Goal: Transaction & Acquisition: Purchase product/service

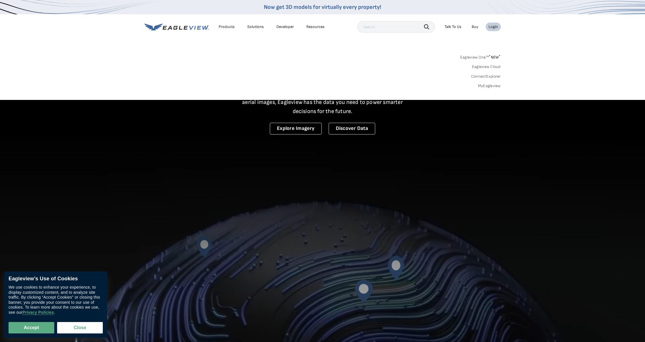
click at [490, 85] on link "MyEagleview" at bounding box center [489, 85] width 23 height 5
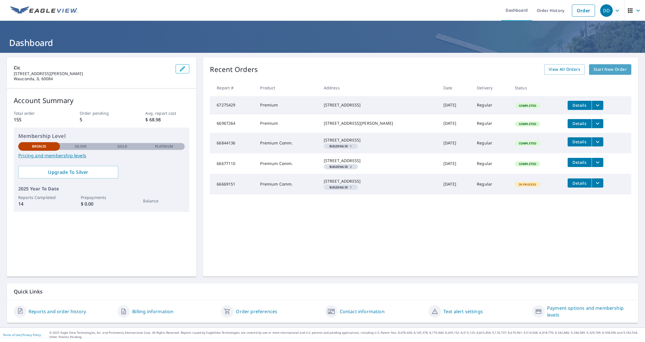
click at [606, 70] on span "Start New Order" at bounding box center [609, 69] width 33 height 7
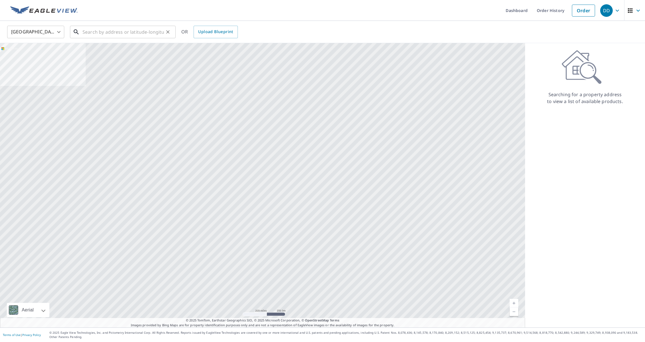
click at [132, 34] on input "text" at bounding box center [122, 32] width 81 height 16
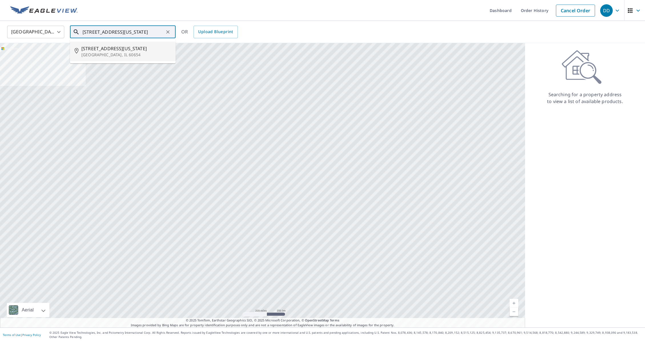
click at [93, 51] on span "320 W Ohio St" at bounding box center [126, 48] width 90 height 7
type input "320 W Ohio St Chicago, IL 60654"
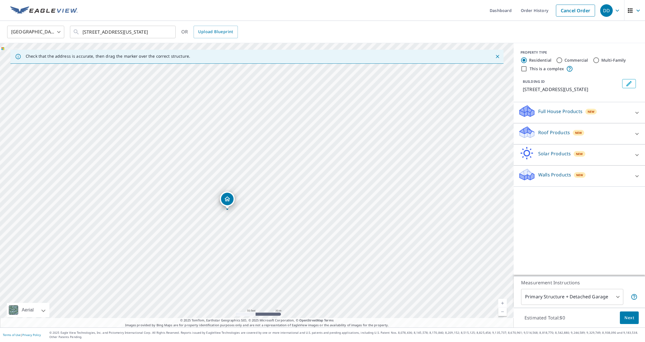
click at [559, 60] on input "Commercial" at bounding box center [559, 60] width 7 height 7
radio input "true"
type input "4"
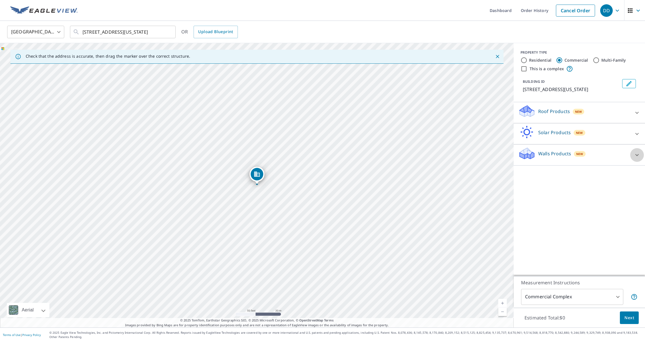
click at [635, 156] on icon at bounding box center [636, 155] width 7 height 7
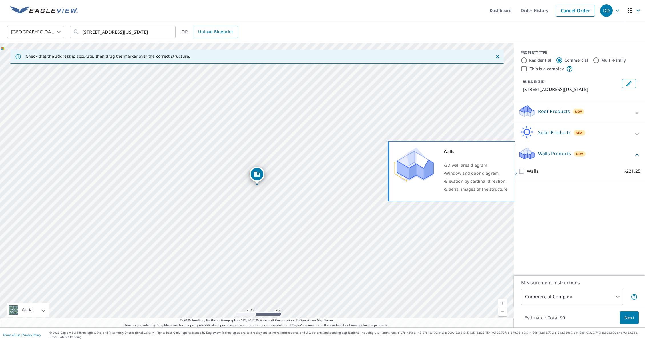
click at [521, 171] on input "Walls $221.25" at bounding box center [522, 171] width 9 height 7
checkbox input "true"
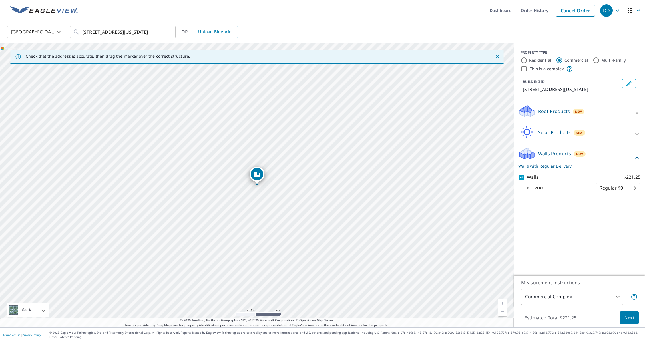
click at [638, 111] on icon at bounding box center [636, 112] width 7 height 7
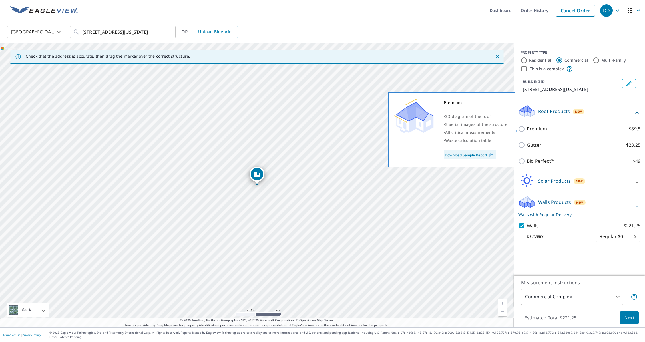
click at [522, 128] on input "Premium $89.5" at bounding box center [522, 129] width 9 height 7
checkbox input "true"
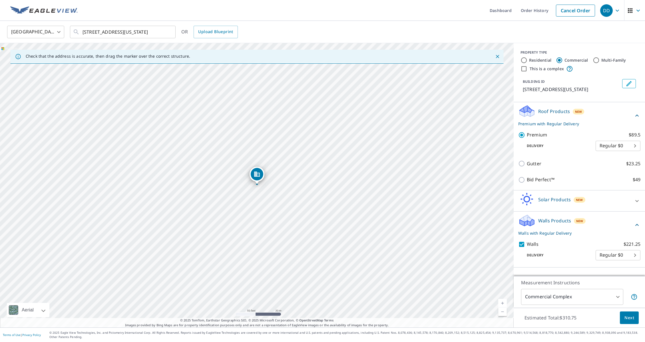
click at [629, 317] on span "Next" at bounding box center [629, 317] width 10 height 7
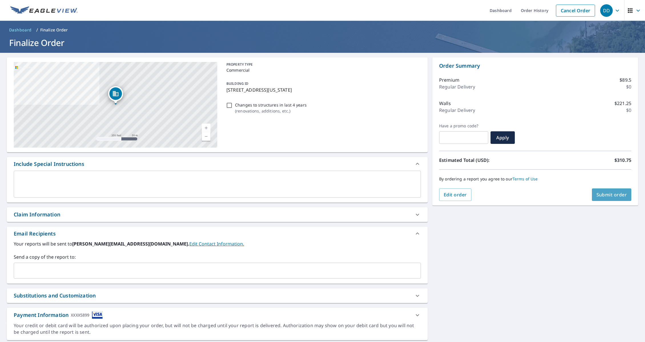
click at [605, 193] on span "Submit order" at bounding box center [611, 194] width 31 height 6
